Goal: Task Accomplishment & Management: Use online tool/utility

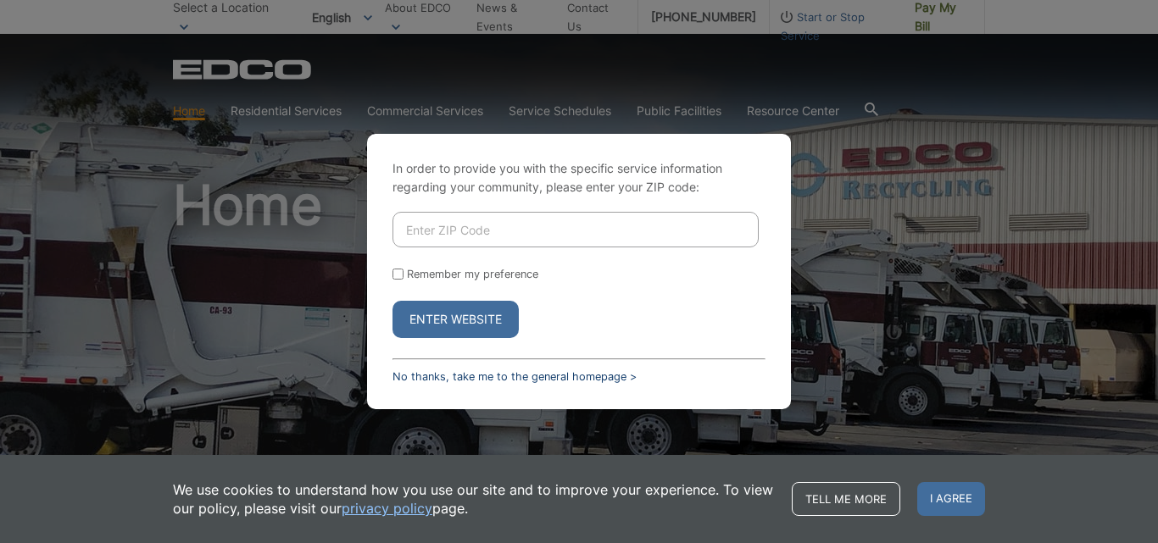
click at [454, 376] on link "No thanks, take me to the general homepage >" at bounding box center [515, 376] width 244 height 13
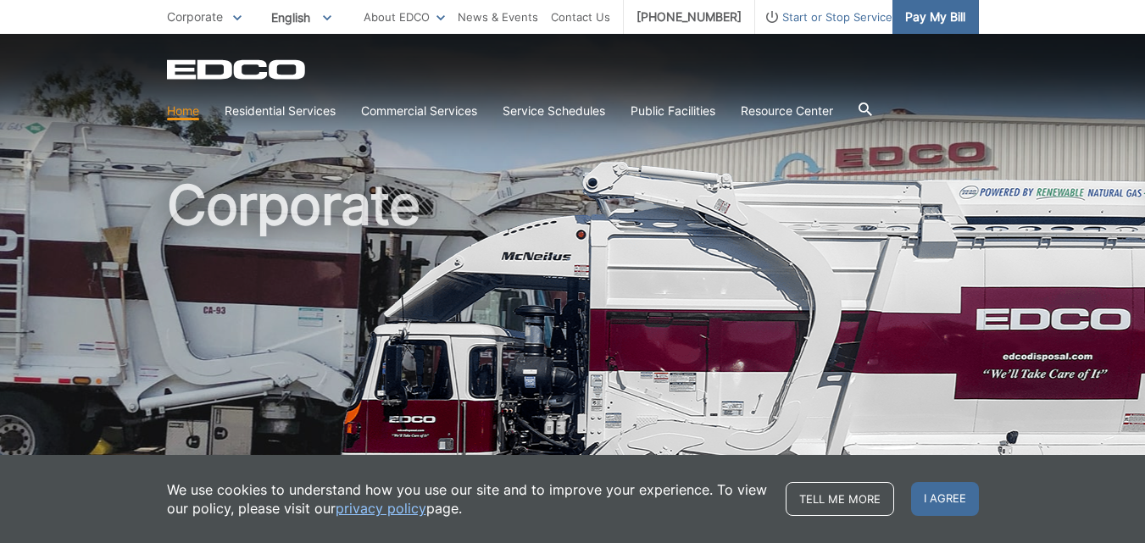
click at [939, 20] on span "Pay My Bill" at bounding box center [935, 17] width 60 height 19
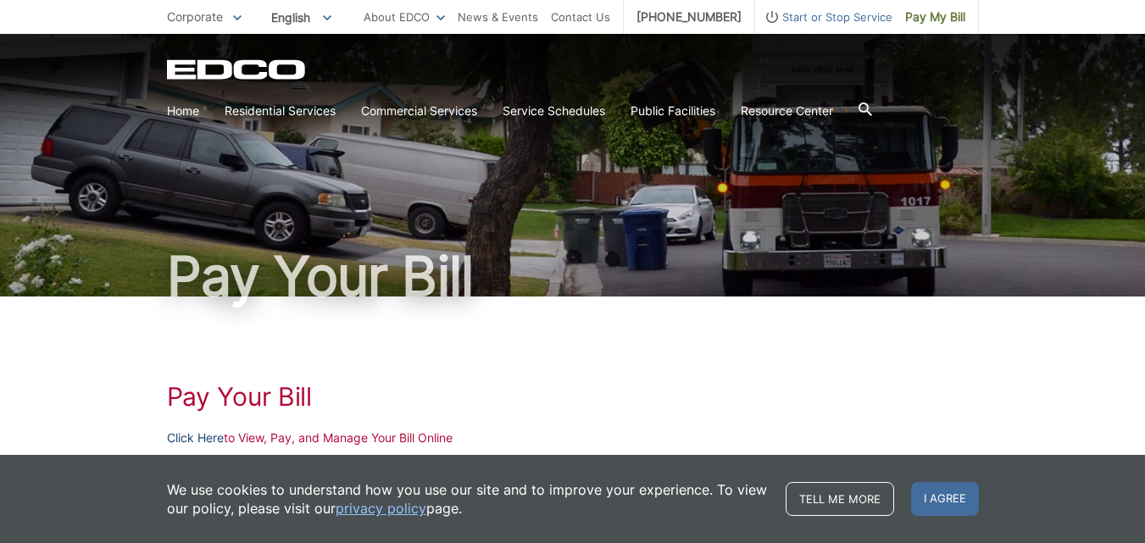
click at [181, 436] on link "Click Here" at bounding box center [195, 438] width 57 height 19
